Goal: Task Accomplishment & Management: Manage account settings

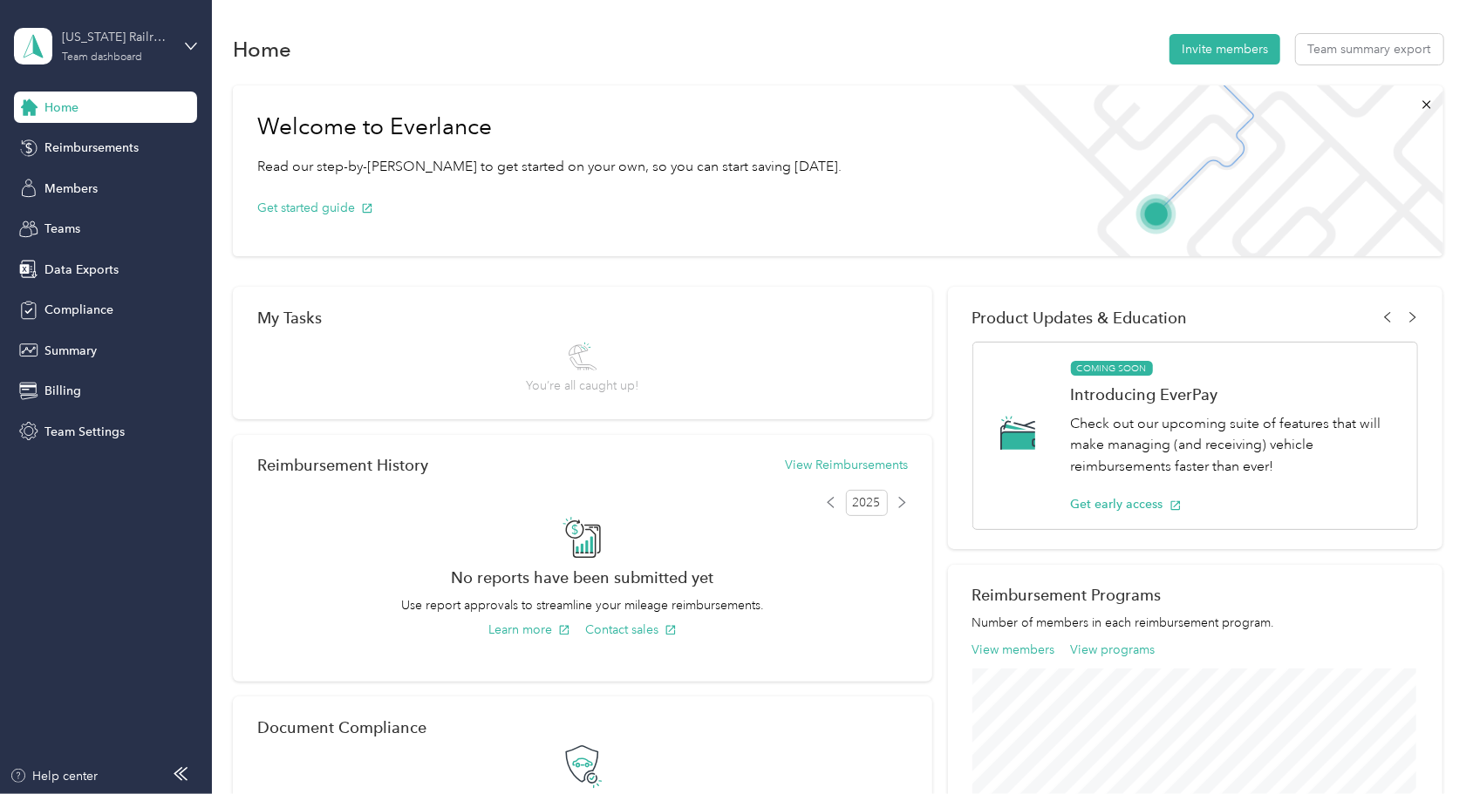
click at [147, 51] on div "[US_STATE] Railroad Company Team dashboard" at bounding box center [116, 45] width 109 height 35
click at [94, 520] on aside "[US_STATE] Railroad Company Team dashboard Home Reimbursements Members Teams Da…" at bounding box center [106, 397] width 212 height 794
click at [62, 387] on span "Billing" at bounding box center [62, 391] width 37 height 18
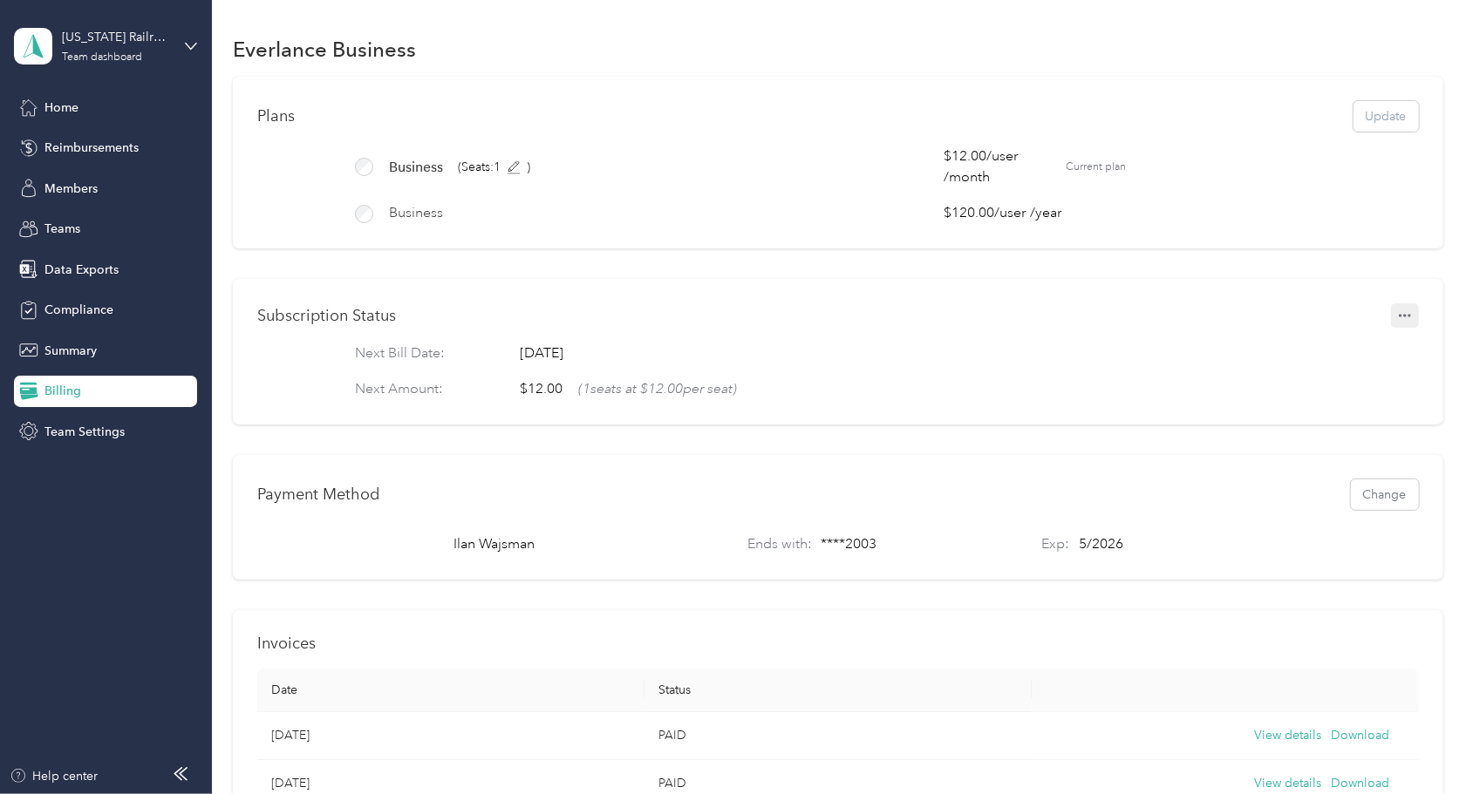
click at [1398, 322] on icon "button" at bounding box center [1404, 316] width 12 height 12
click at [1360, 377] on span "Set to cancel" at bounding box center [1366, 380] width 71 height 18
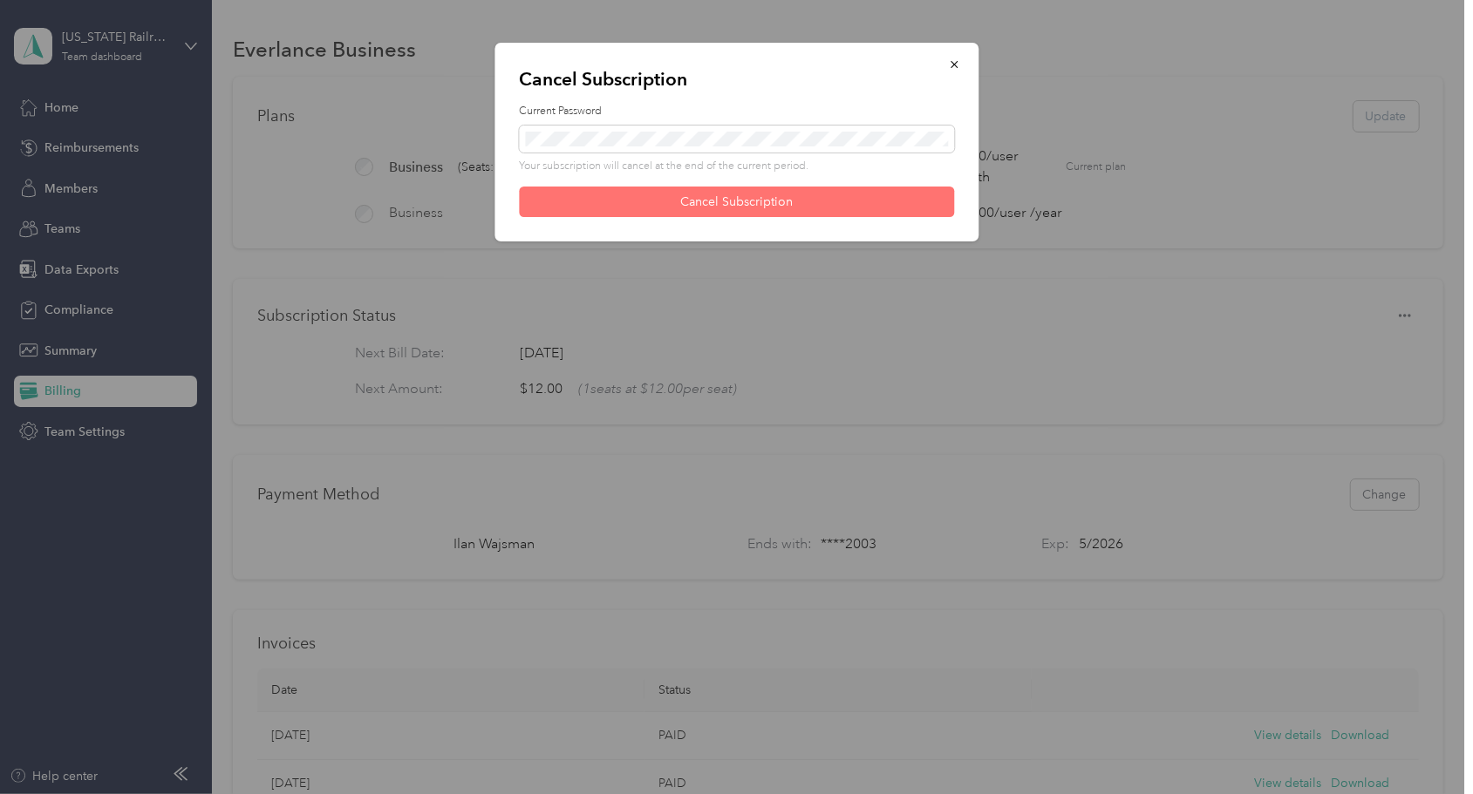
click at [738, 198] on button "Cancel Subscription" at bounding box center [736, 202] width 435 height 31
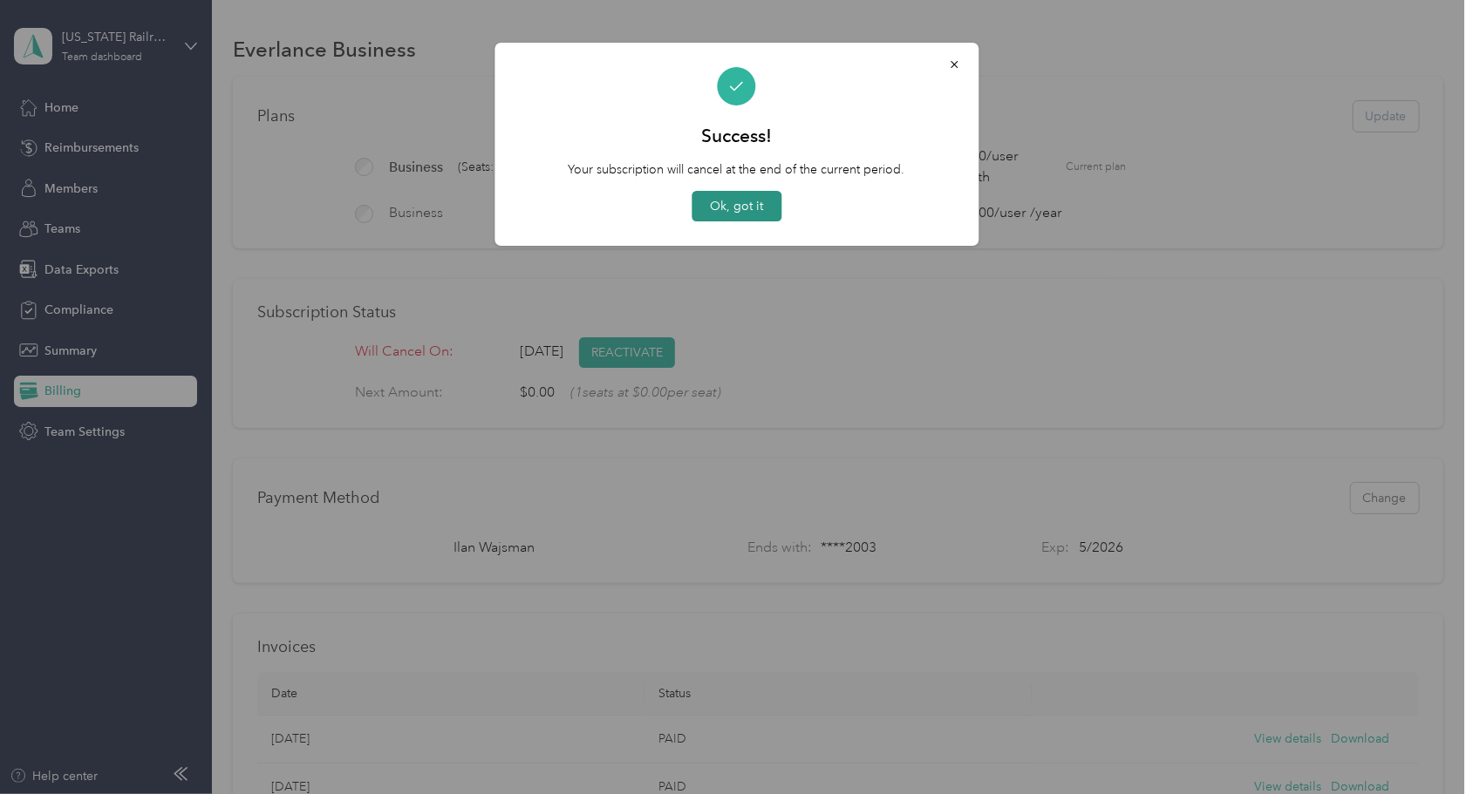
click at [731, 209] on button "Ok, got it" at bounding box center [736, 206] width 90 height 31
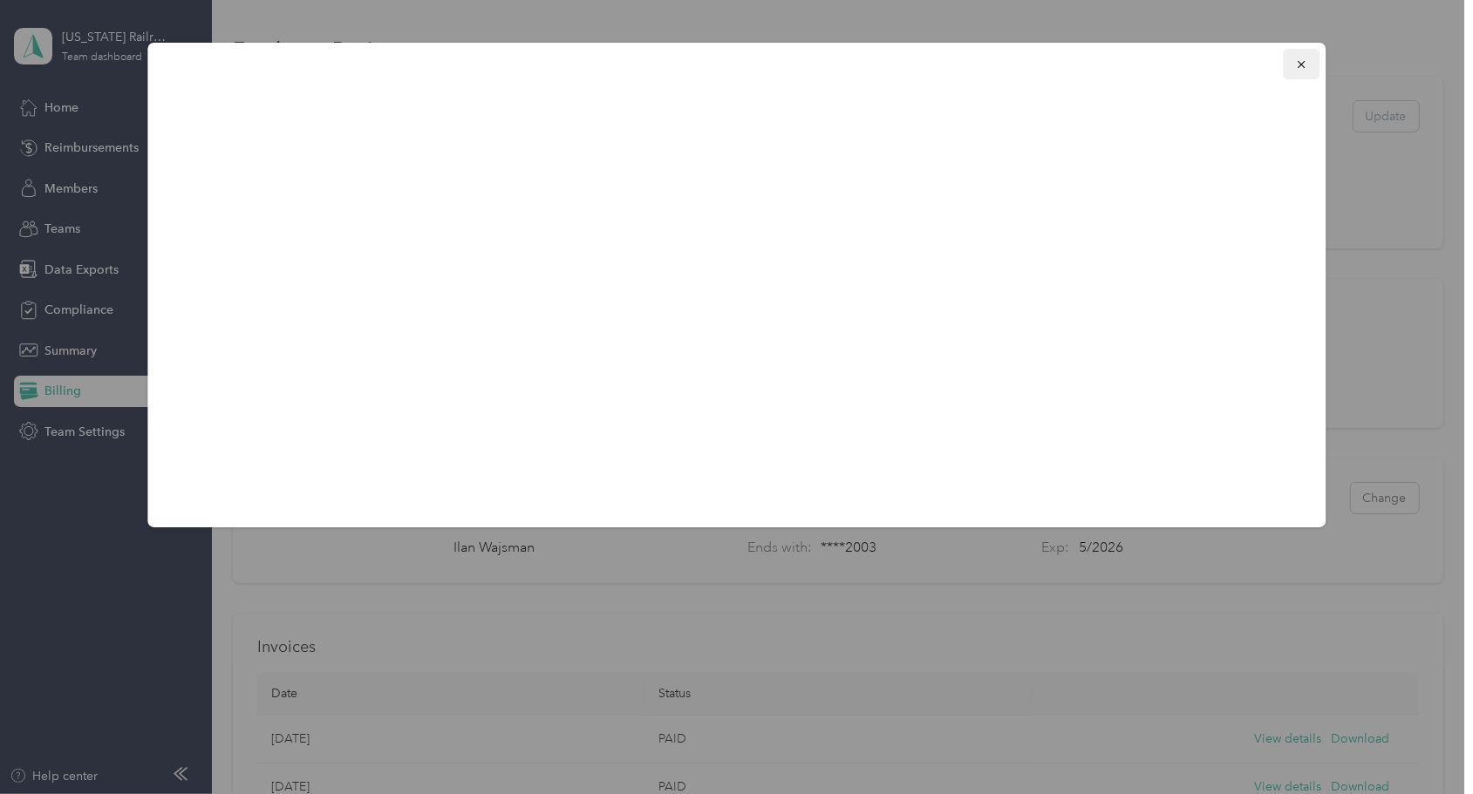
click at [1302, 65] on icon "button" at bounding box center [1301, 64] width 12 height 12
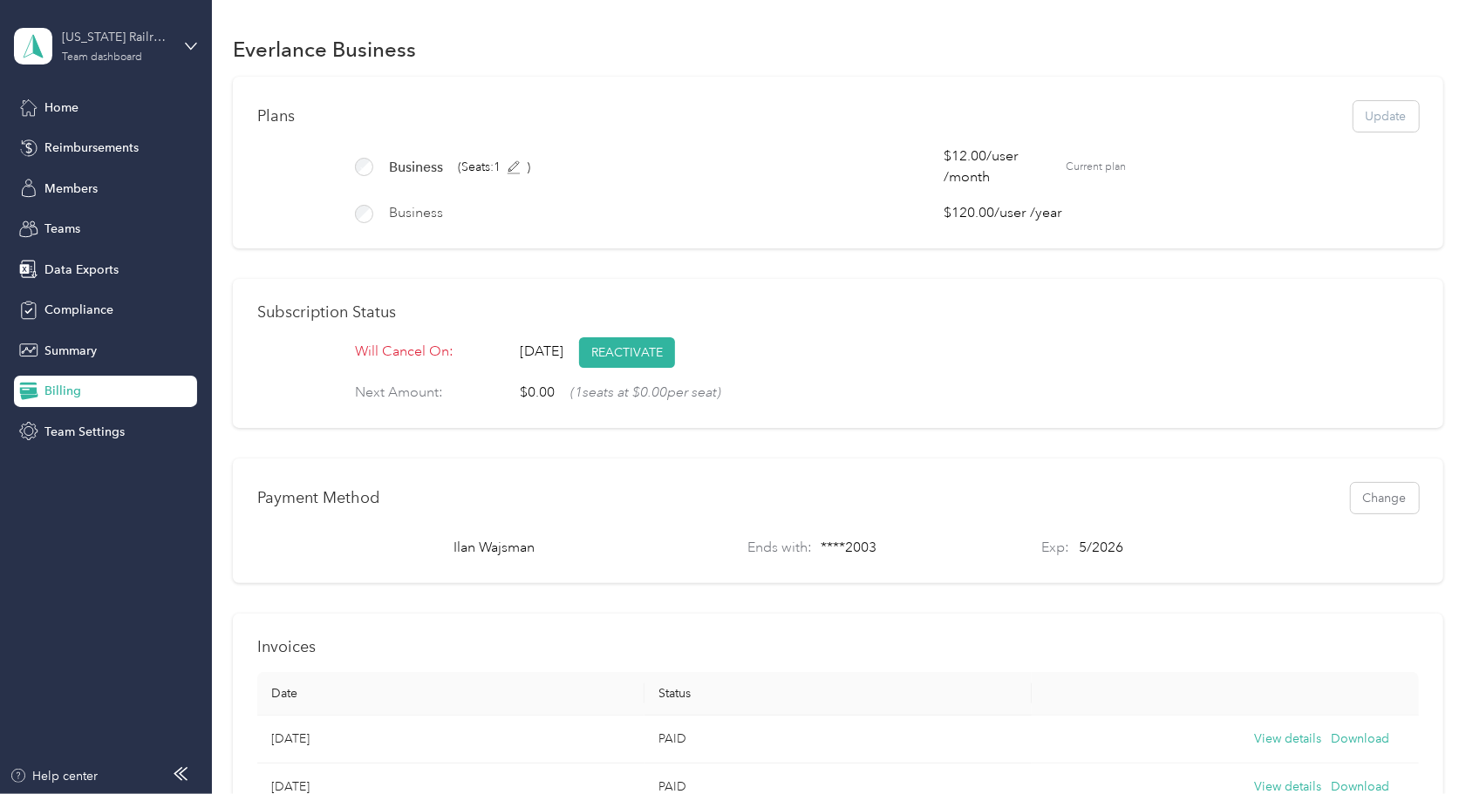
click at [130, 59] on div "Team dashboard" at bounding box center [102, 57] width 80 height 10
click at [103, 146] on div "Team dashboard" at bounding box center [78, 143] width 96 height 18
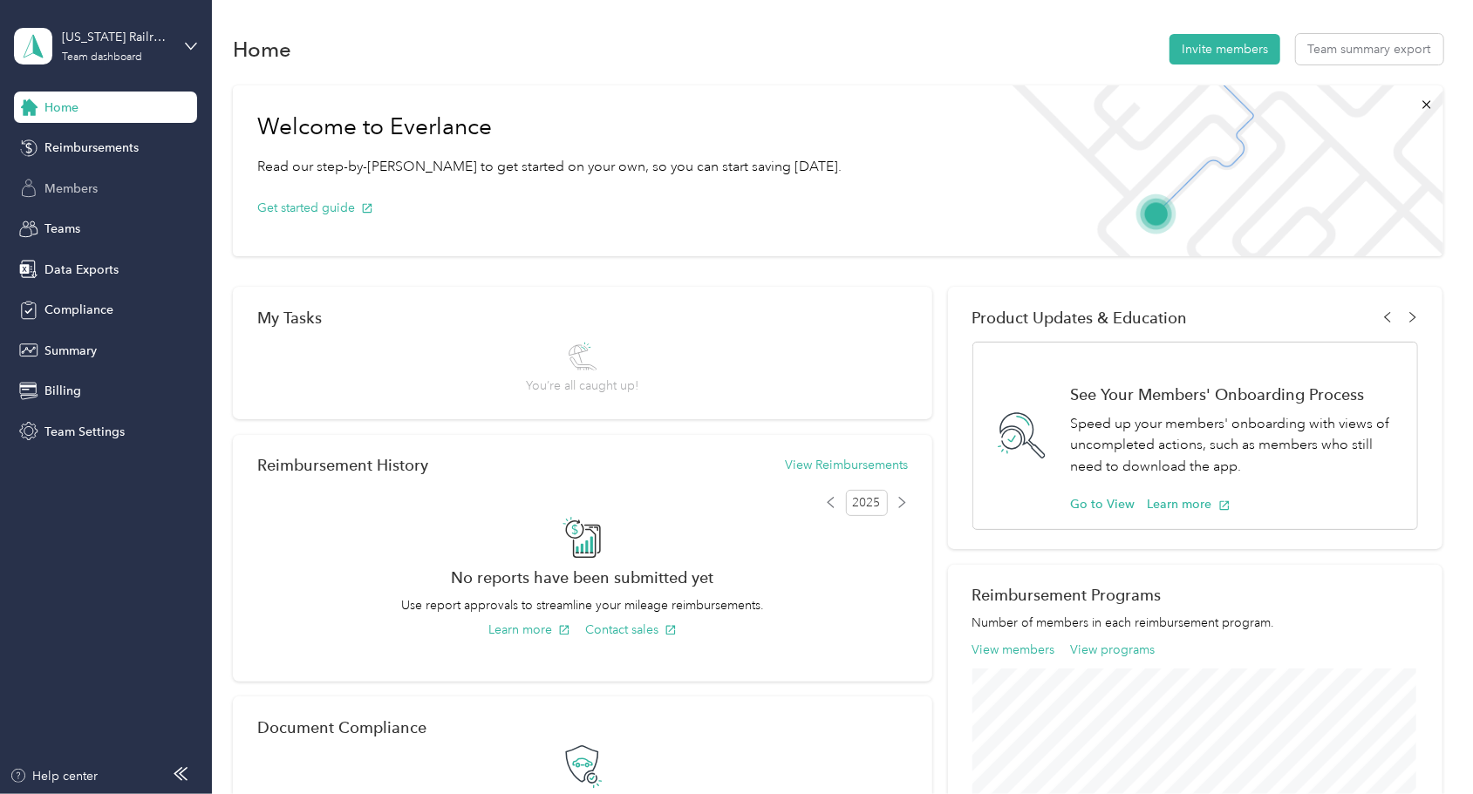
click at [82, 188] on span "Members" at bounding box center [70, 189] width 53 height 18
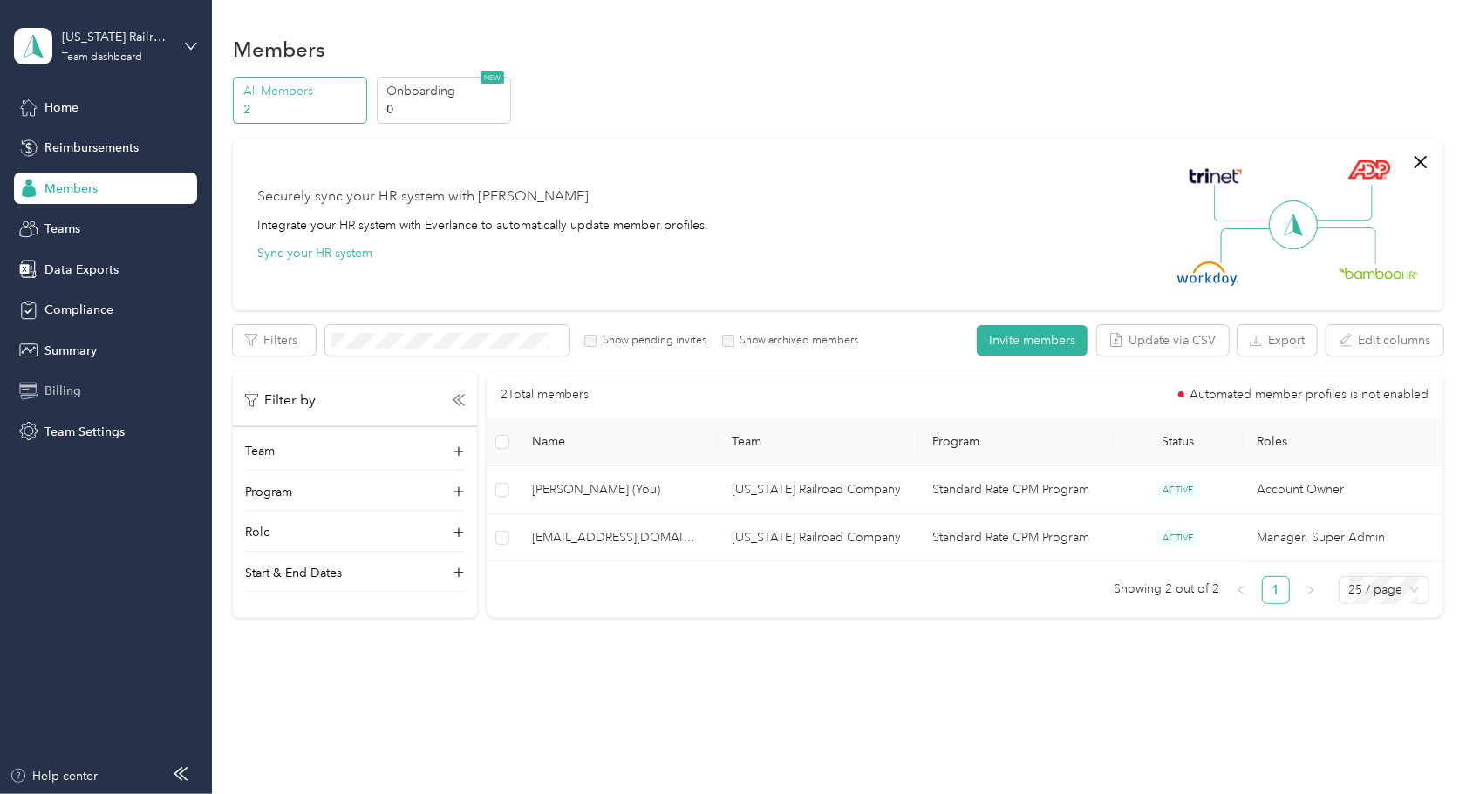
click at [66, 385] on span "Billing" at bounding box center [62, 391] width 37 height 18
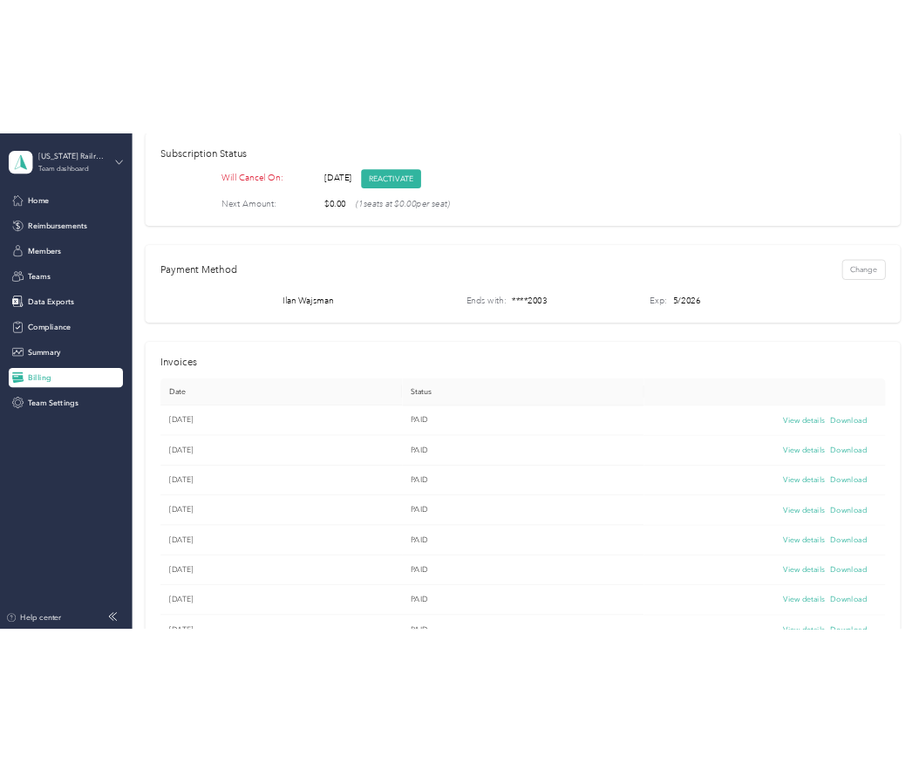
scroll to position [281, 0]
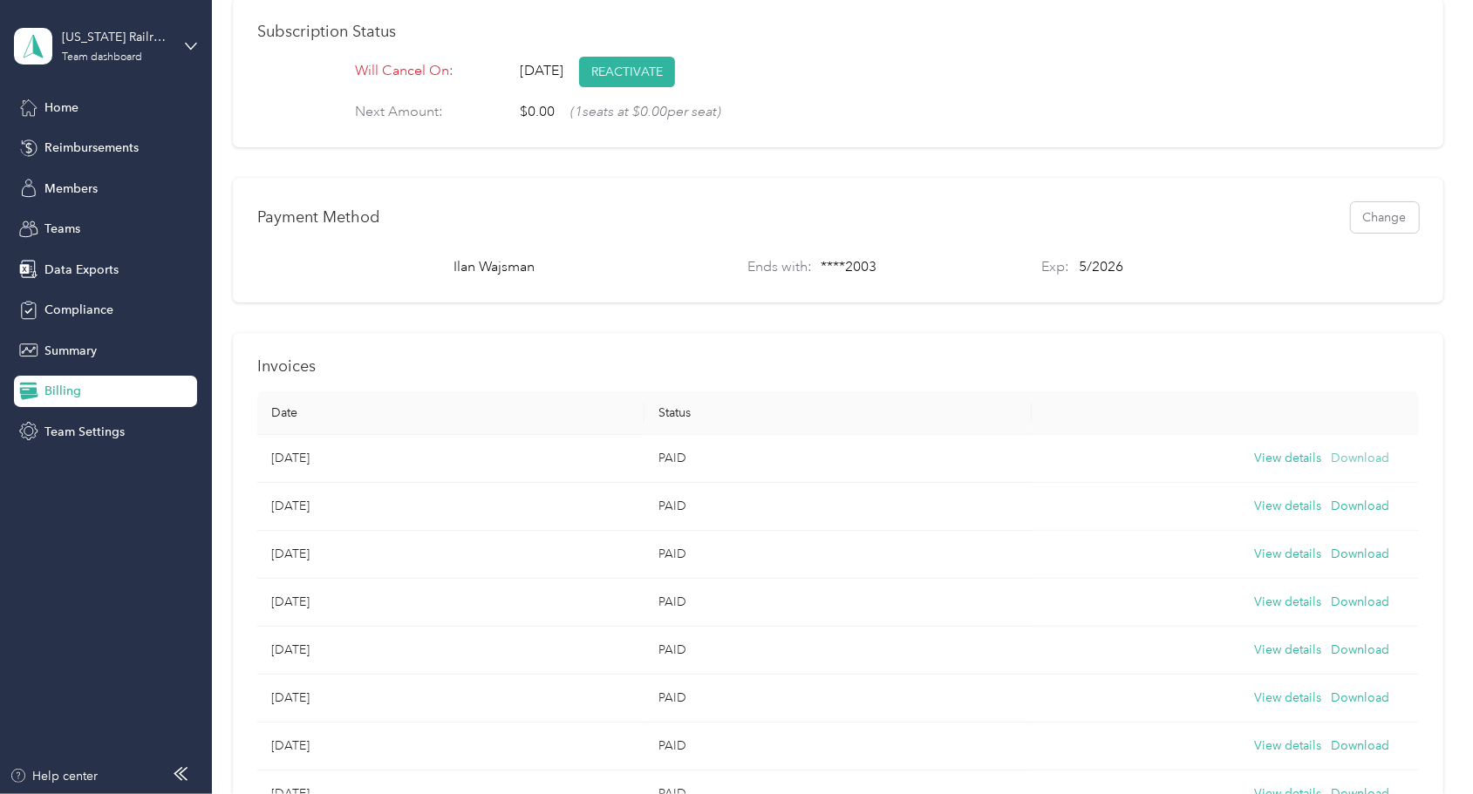
click at [1337, 468] on button "Download" at bounding box center [1359, 458] width 58 height 19
